Goal: Information Seeking & Learning: Check status

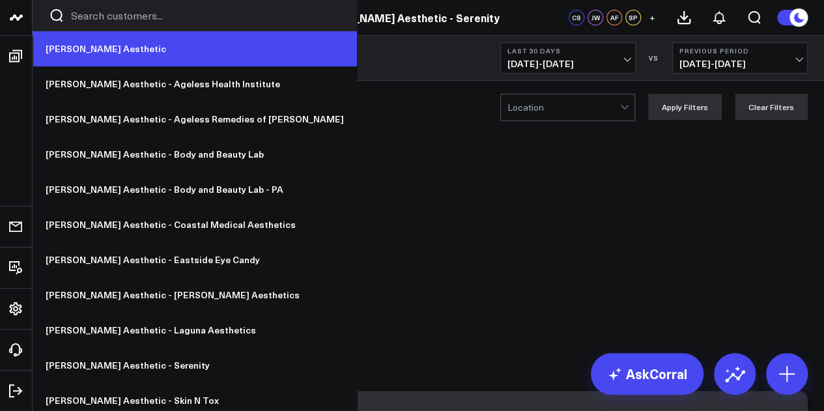
click at [92, 51] on link "[PERSON_NAME] Aesthetic" at bounding box center [195, 48] width 324 height 35
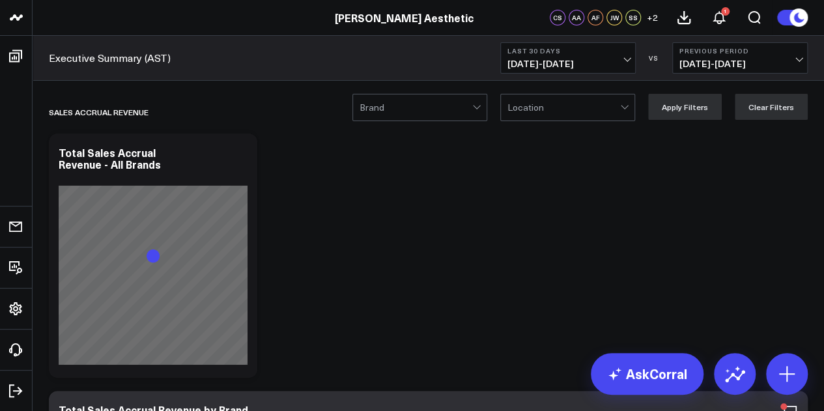
click at [582, 63] on span "[DATE] - [DATE]" at bounding box center [567, 64] width 121 height 10
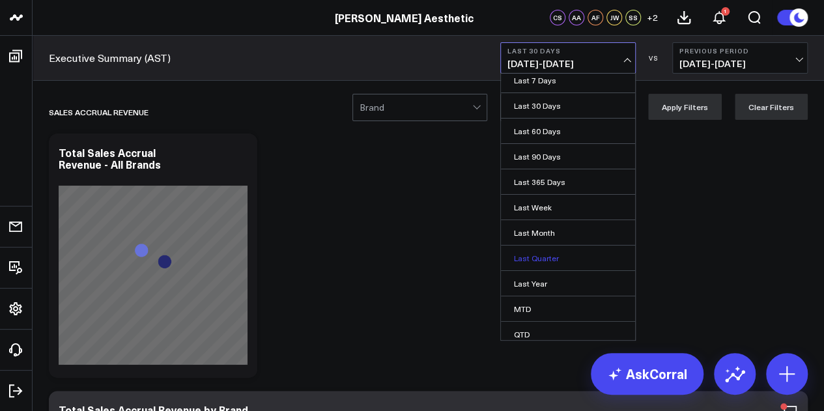
scroll to position [47, 0]
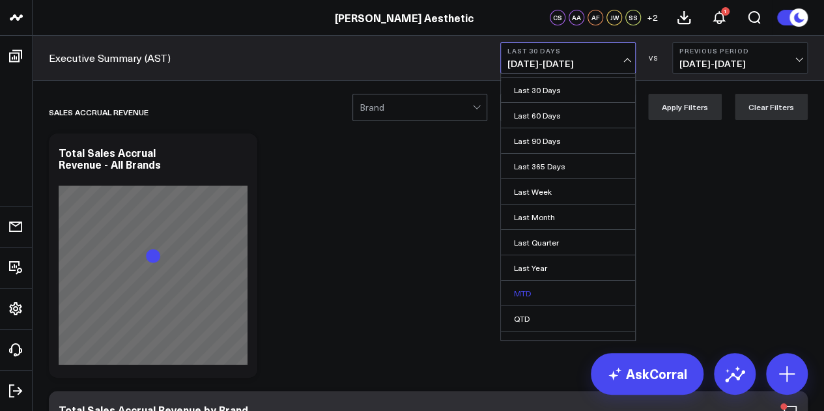
click at [563, 289] on link "MTD" at bounding box center [568, 293] width 134 height 25
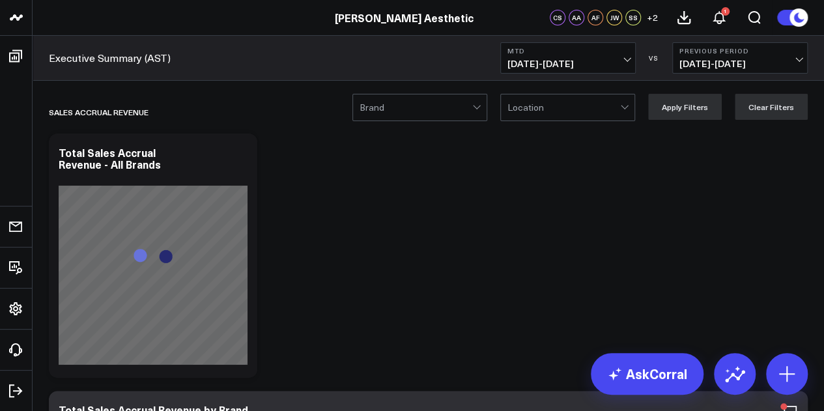
click at [704, 61] on span "08/07/25 - 08/31/25" at bounding box center [739, 64] width 121 height 10
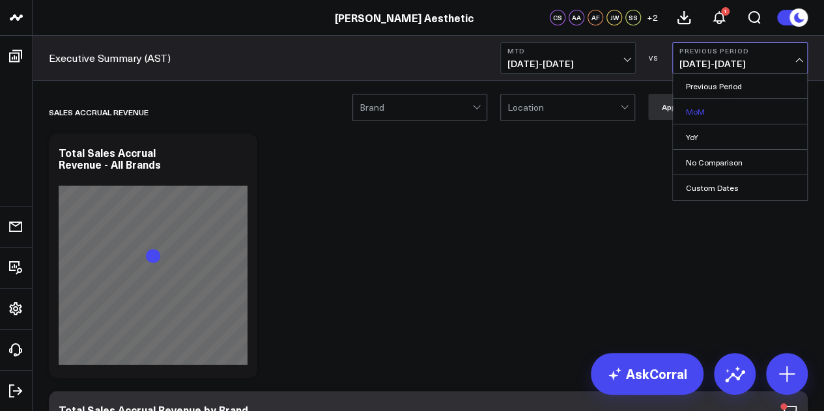
click at [740, 106] on link "MoM" at bounding box center [740, 111] width 134 height 25
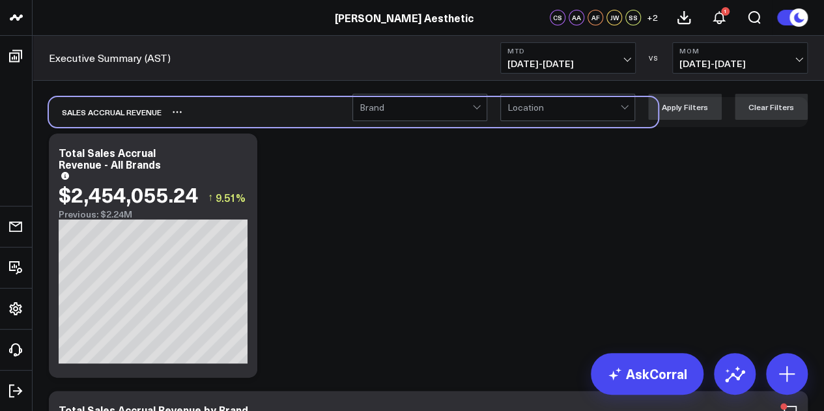
click at [416, 122] on div "Sales Accrual Revenue" at bounding box center [353, 112] width 609 height 30
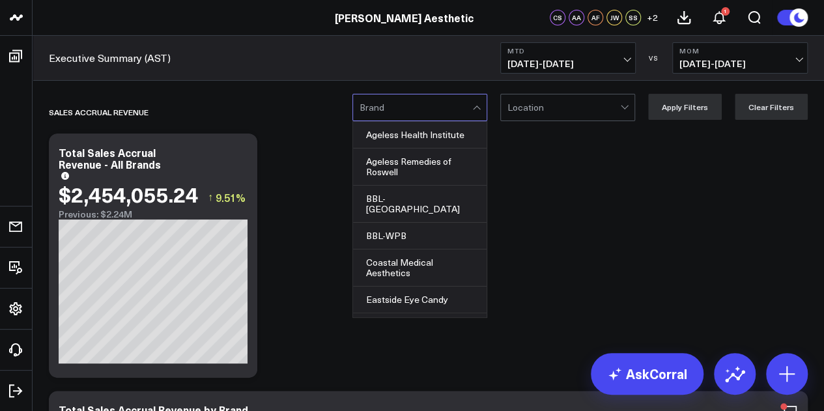
click at [446, 111] on div at bounding box center [416, 107] width 113 height 26
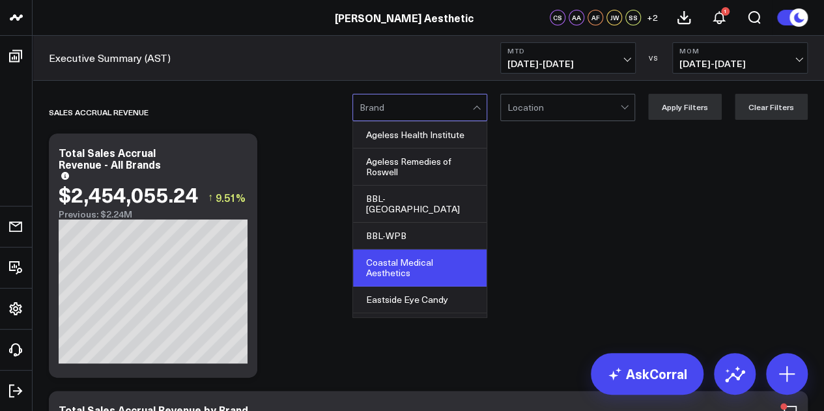
click at [427, 249] on div "Coastal Medical Aesthetics" at bounding box center [420, 267] width 134 height 37
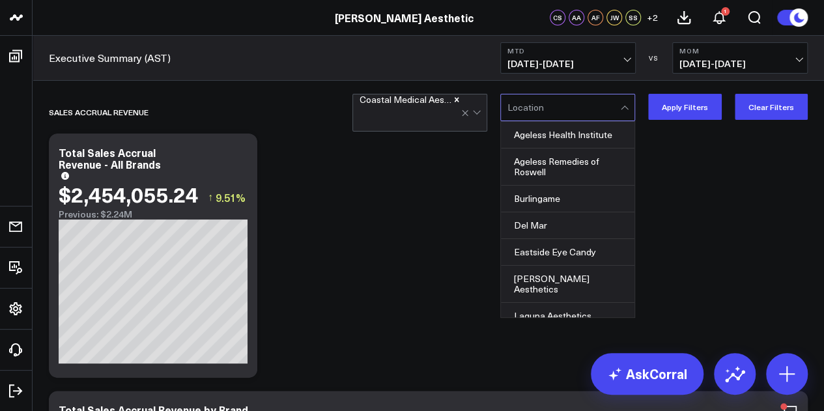
click at [564, 106] on div at bounding box center [563, 107] width 113 height 26
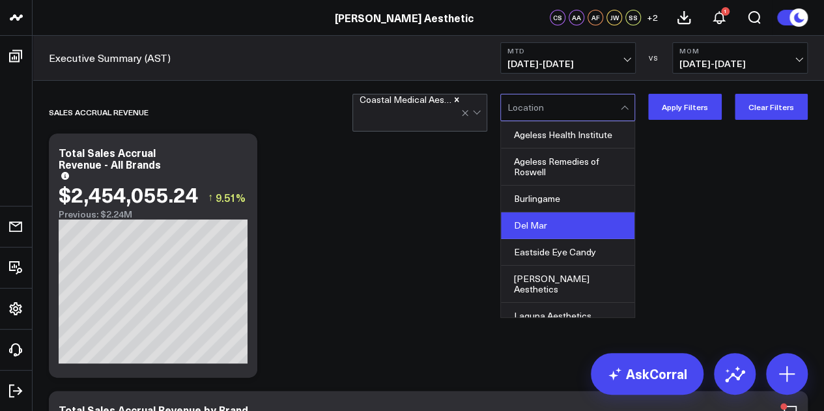
click at [556, 218] on div "Del Mar" at bounding box center [568, 225] width 134 height 27
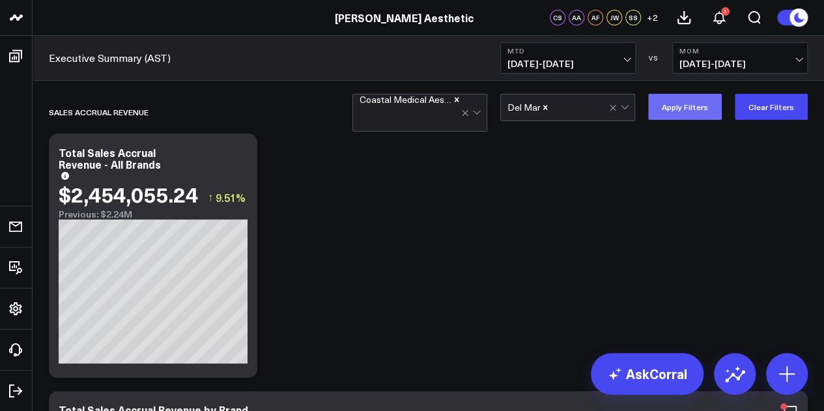
click at [697, 104] on button "Apply Filters" at bounding box center [685, 107] width 74 height 26
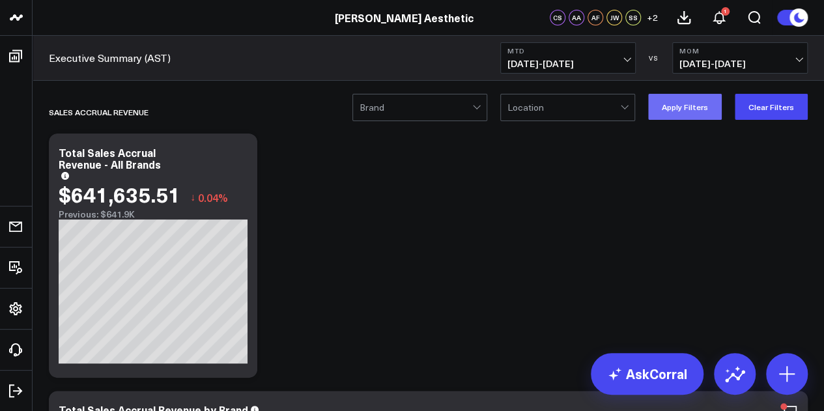
click at [663, 113] on button "Apply Filters" at bounding box center [685, 107] width 74 height 26
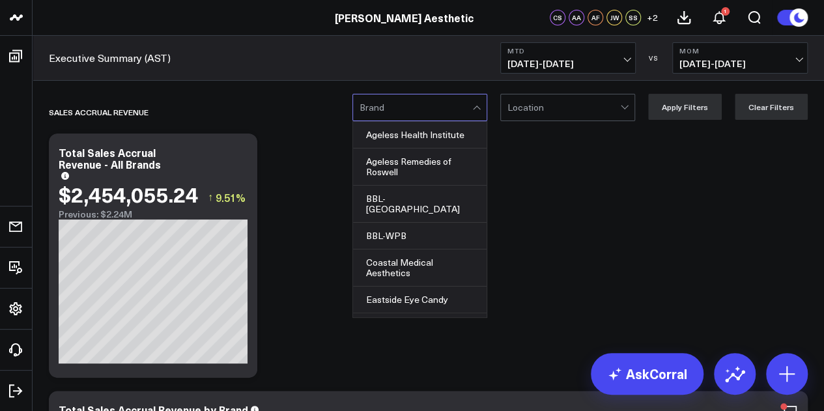
click at [455, 98] on div at bounding box center [416, 107] width 113 height 26
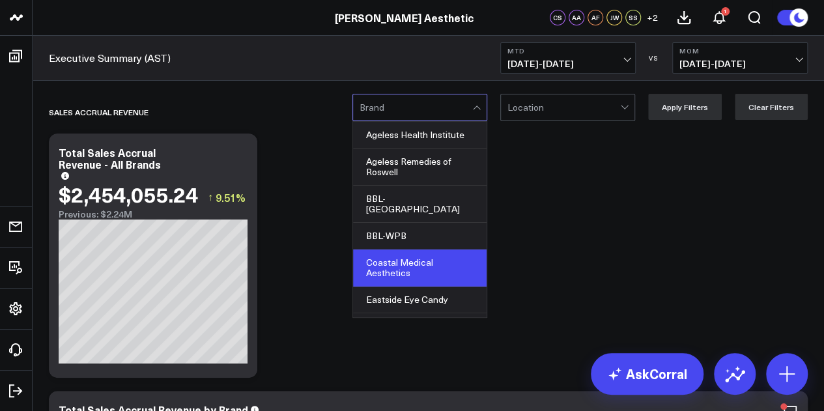
click at [446, 260] on div "Coastal Medical Aesthetics" at bounding box center [420, 267] width 134 height 37
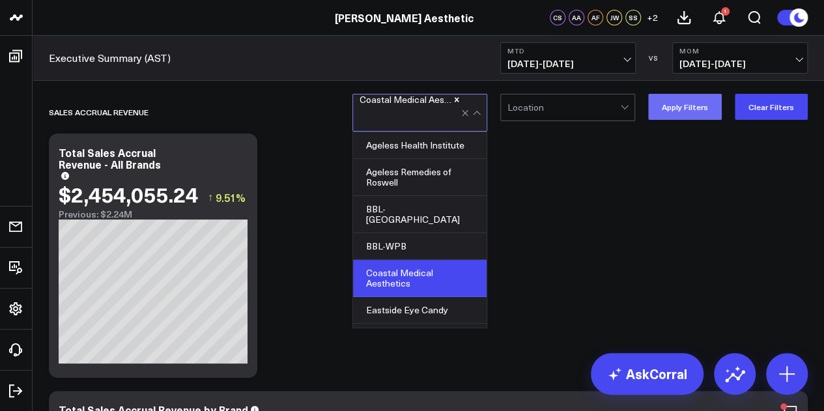
click at [700, 115] on button "Apply Filters" at bounding box center [685, 107] width 74 height 26
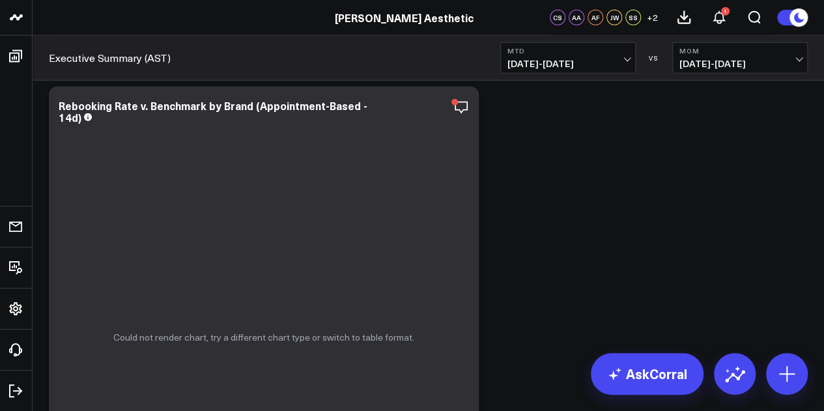
scroll to position [1648, 0]
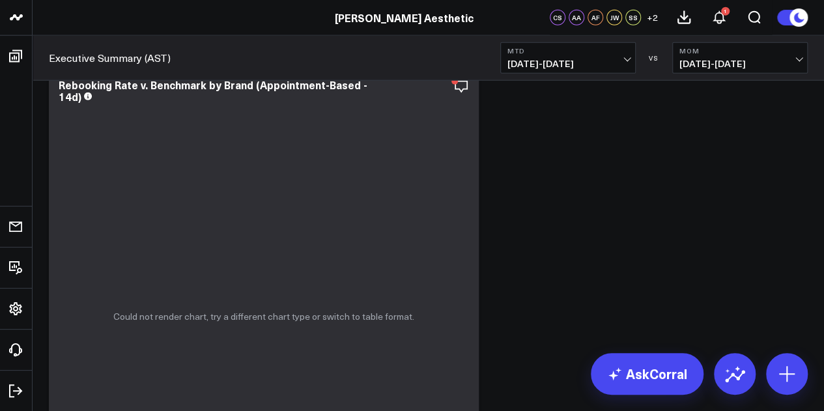
click at [614, 57] on button "MTD 09/01/25 - 09/25/25" at bounding box center [567, 57] width 135 height 31
click at [744, 70] on button "MoM 08/01/25 - 08/25/25" at bounding box center [739, 57] width 135 height 31
click at [733, 158] on link "No Comparison" at bounding box center [740, 162] width 134 height 25
click at [608, 63] on span "09/01/25 - 09/25/25" at bounding box center [567, 64] width 121 height 10
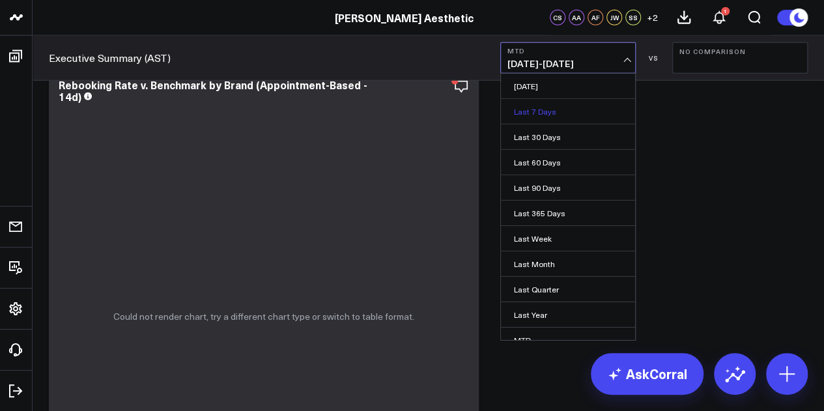
click at [570, 113] on link "Last 7 Days" at bounding box center [568, 111] width 134 height 25
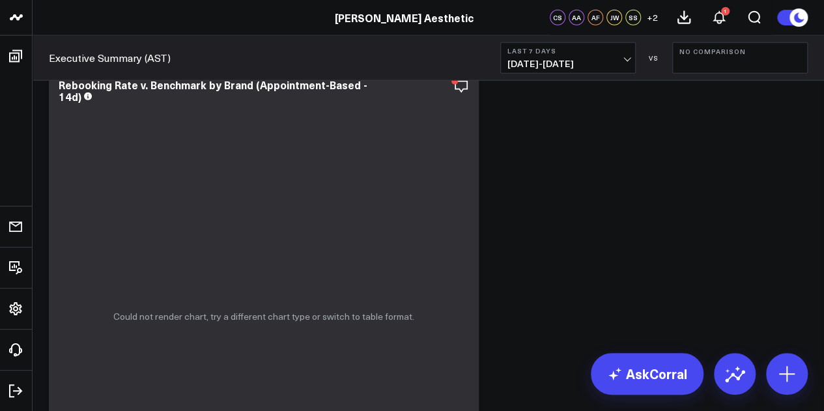
click at [563, 59] on span "09/19/25 - 09/25/25" at bounding box center [567, 64] width 121 height 10
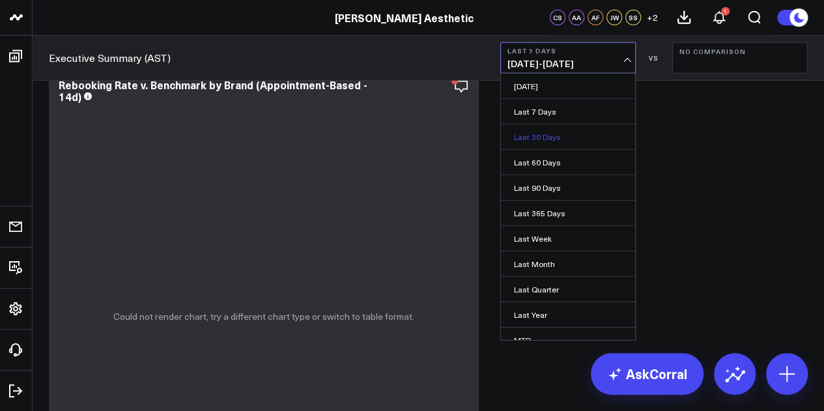
click at [560, 134] on link "Last 30 Days" at bounding box center [568, 136] width 134 height 25
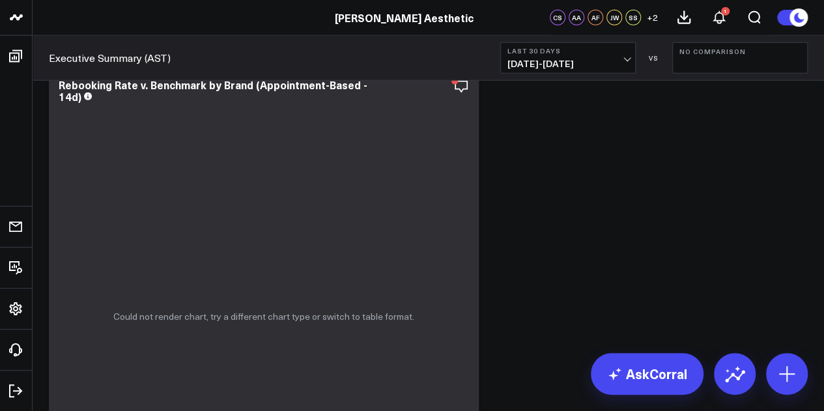
click at [567, 66] on span "[DATE] - [DATE]" at bounding box center [567, 64] width 121 height 10
click at [595, 66] on span "[DATE] - [DATE]" at bounding box center [567, 64] width 121 height 10
click at [625, 59] on span "[DATE] - [DATE]" at bounding box center [567, 64] width 121 height 10
click at [625, 57] on button "Last 30 Days [DATE] - [DATE]" at bounding box center [567, 57] width 135 height 31
click at [553, 56] on button "Last 30 Days [DATE] - [DATE]" at bounding box center [567, 57] width 135 height 31
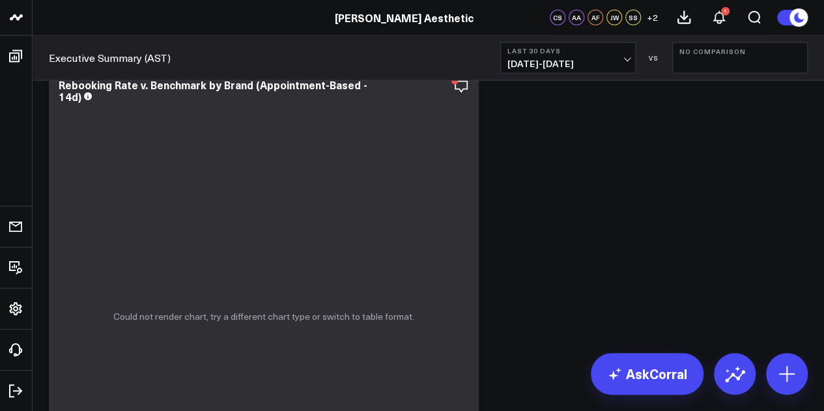
click at [596, 67] on span "[DATE] - [DATE]" at bounding box center [567, 64] width 121 height 10
click at [624, 59] on span "[DATE] - [DATE]" at bounding box center [567, 64] width 121 height 10
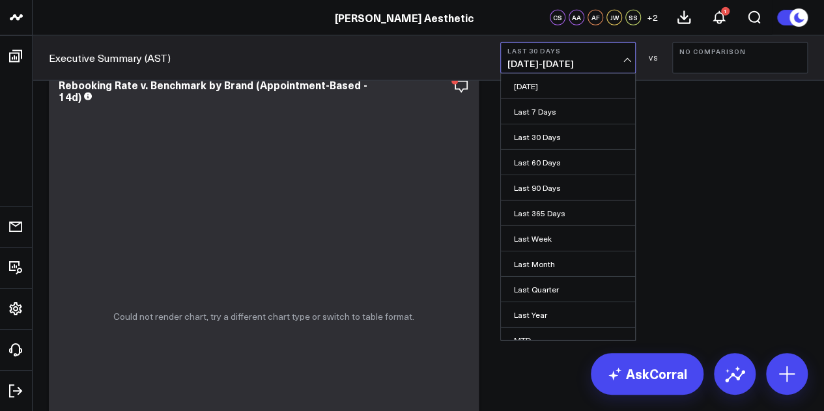
scroll to position [1583, 0]
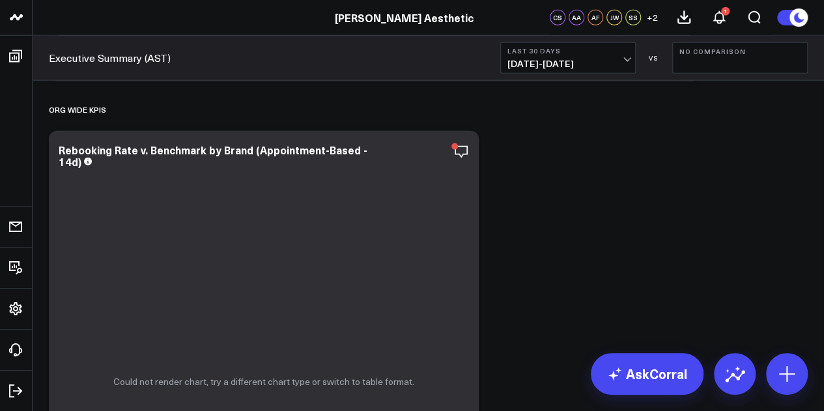
click at [618, 63] on span "[DATE] - [DATE]" at bounding box center [567, 64] width 121 height 10
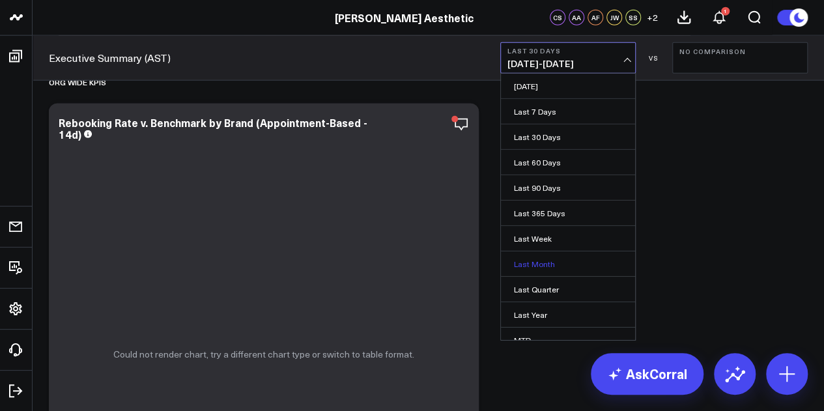
scroll to position [1611, 0]
click at [565, 332] on link "MTD" at bounding box center [568, 340] width 134 height 25
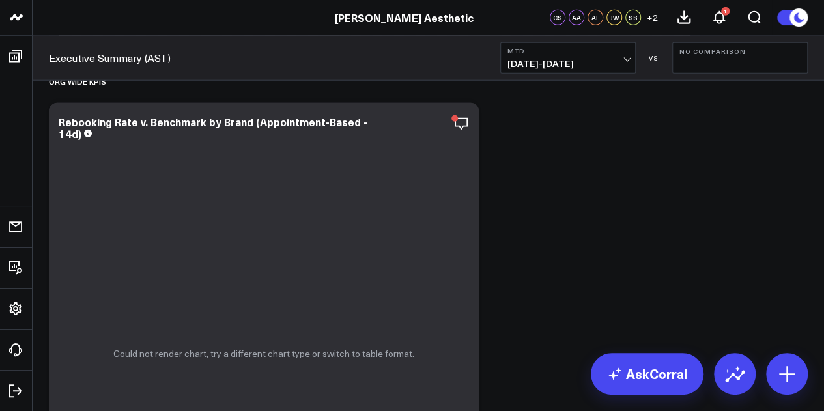
click at [562, 63] on span "09/01/25 - 09/25/25" at bounding box center [567, 64] width 121 height 10
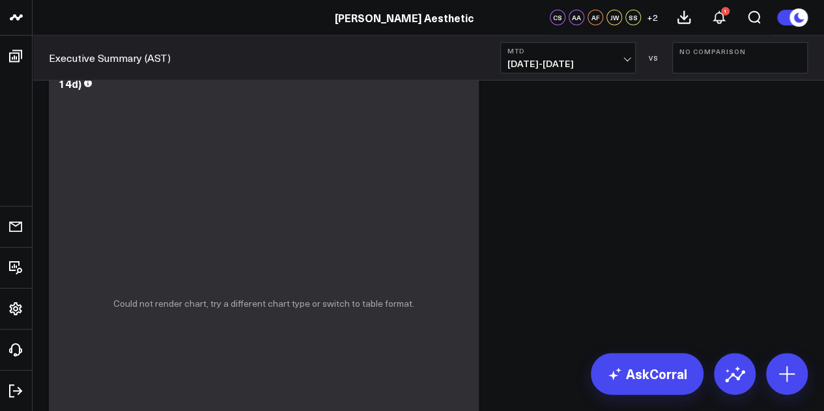
scroll to position [1598, 0]
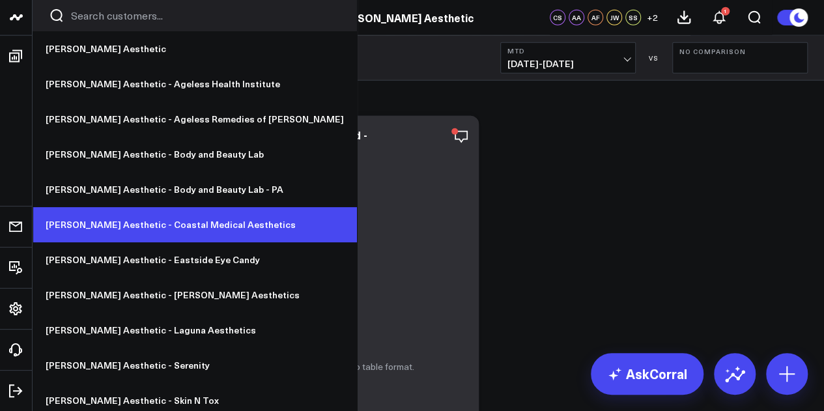
click at [133, 225] on link "[PERSON_NAME] Aesthetic - Coastal Medical Aesthetics" at bounding box center [195, 224] width 324 height 35
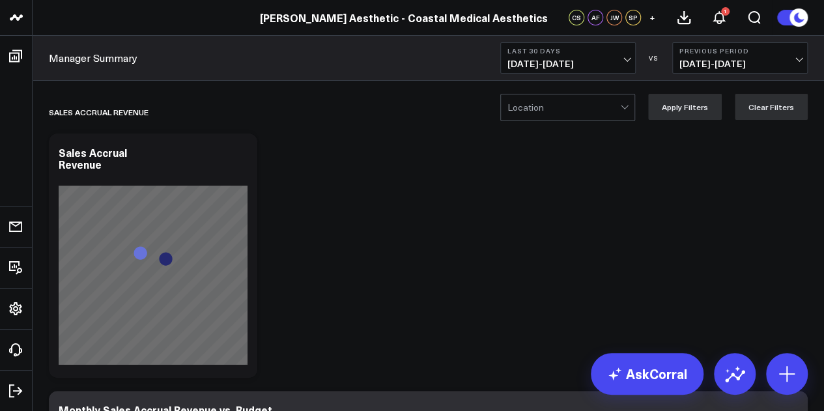
click at [572, 63] on span "[DATE] - [DATE]" at bounding box center [567, 64] width 121 height 10
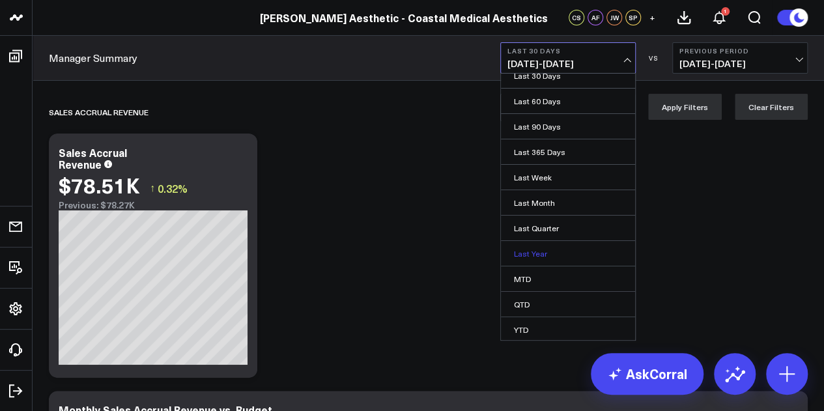
scroll to position [64, 0]
click at [578, 276] on link "MTD" at bounding box center [568, 275] width 134 height 25
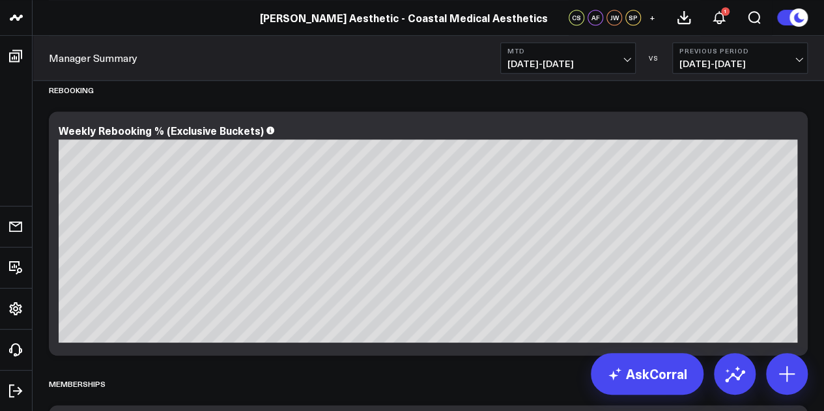
scroll to position [2960, 0]
